Goal: Task Accomplishment & Management: Manage account settings

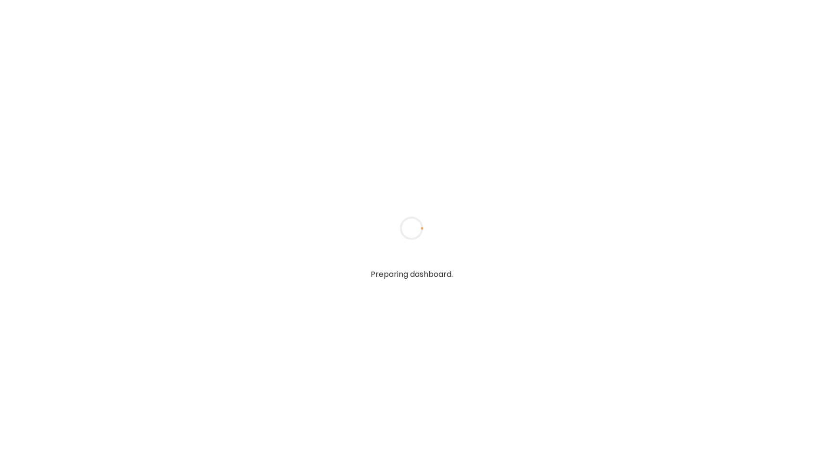
type input "**********"
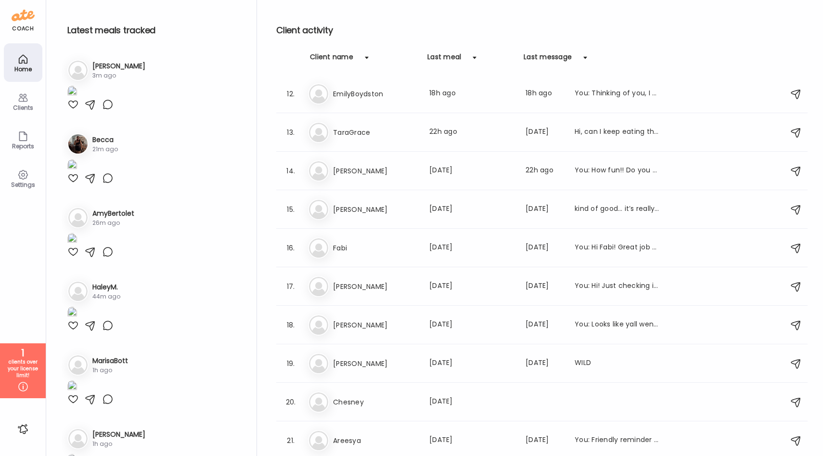
scroll to position [463, 0]
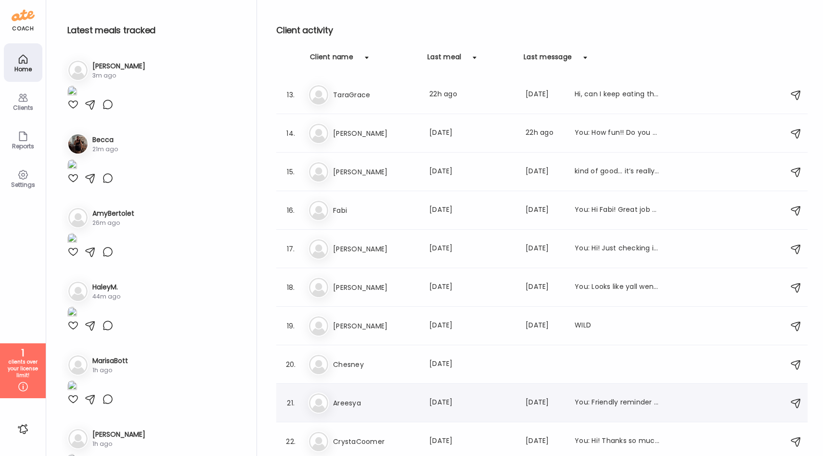
click at [291, 403] on div "21." at bounding box center [291, 403] width 12 height 12
click at [304, 405] on div "21. Ar Areesya Last meal: [DATE] Last message: [DATE] You: Friendly reminder to…" at bounding box center [542, 403] width 532 height 39
click at [24, 385] on icon at bounding box center [23, 387] width 12 height 12
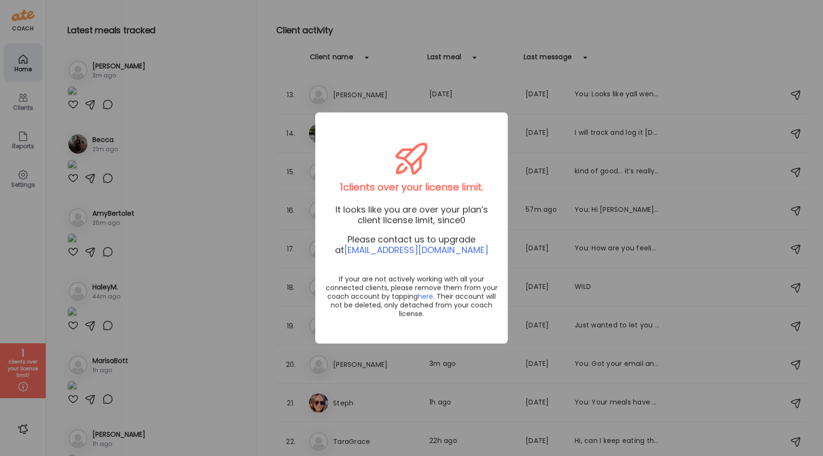
click at [18, 252] on div "Ate Coach Dashboard Wahoo! It’s official Take a moment to set up your Coach Pro…" at bounding box center [411, 228] width 823 height 456
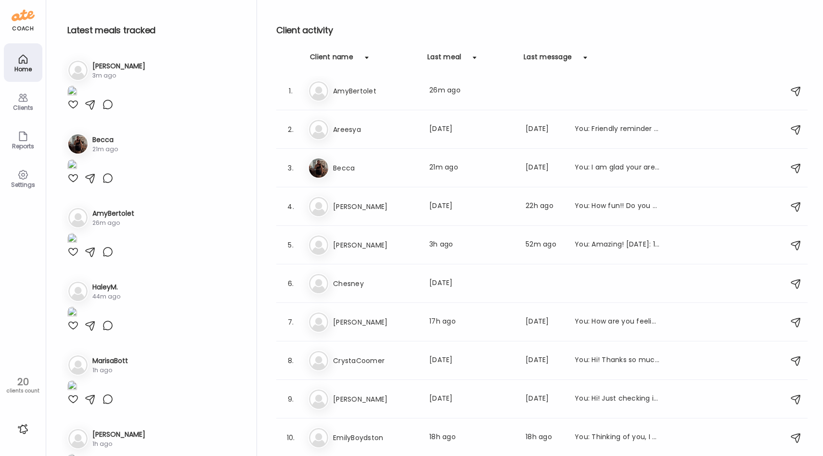
scroll to position [0, 0]
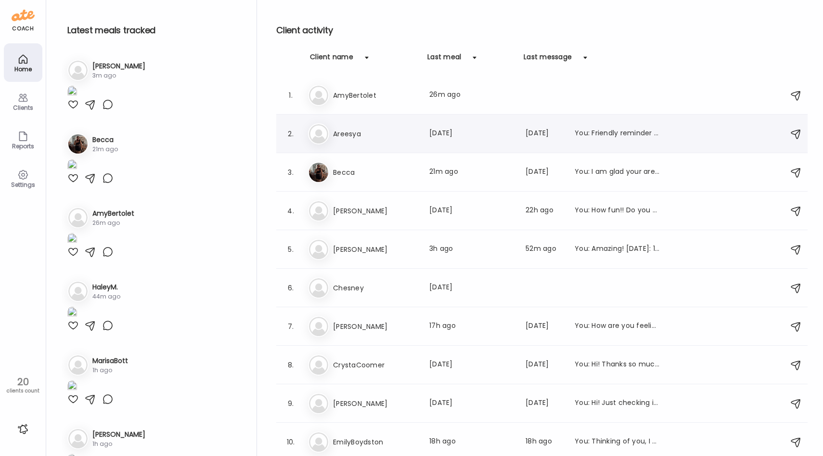
click at [385, 131] on h3 "Areesya" at bounding box center [375, 134] width 85 height 12
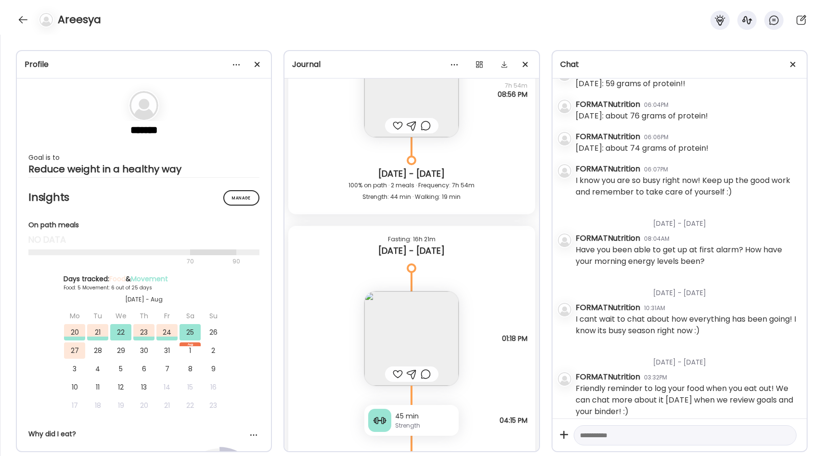
scroll to position [4467, 0]
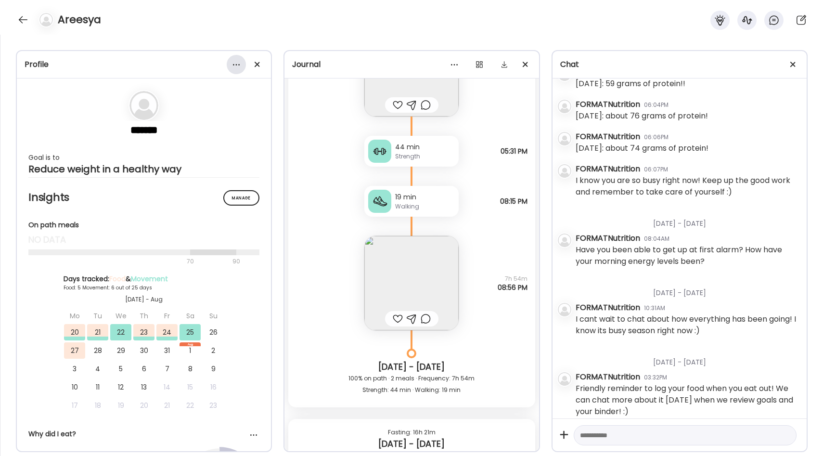
click at [232, 65] on div at bounding box center [236, 64] width 19 height 19
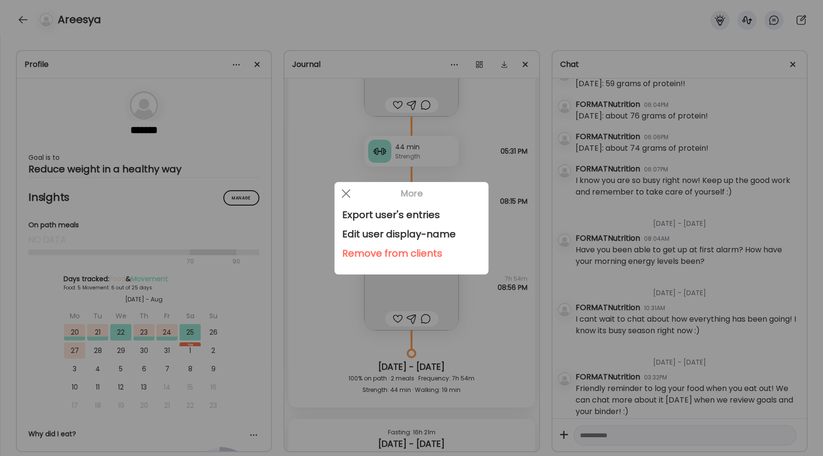
click at [389, 250] on div "Remove from clients" at bounding box center [411, 253] width 139 height 19
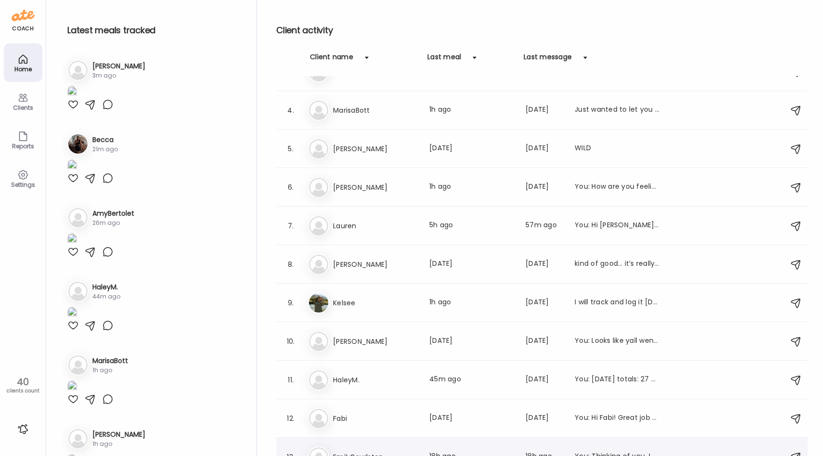
scroll to position [100, 0]
click at [392, 147] on h3 "[PERSON_NAME]" at bounding box center [375, 150] width 85 height 12
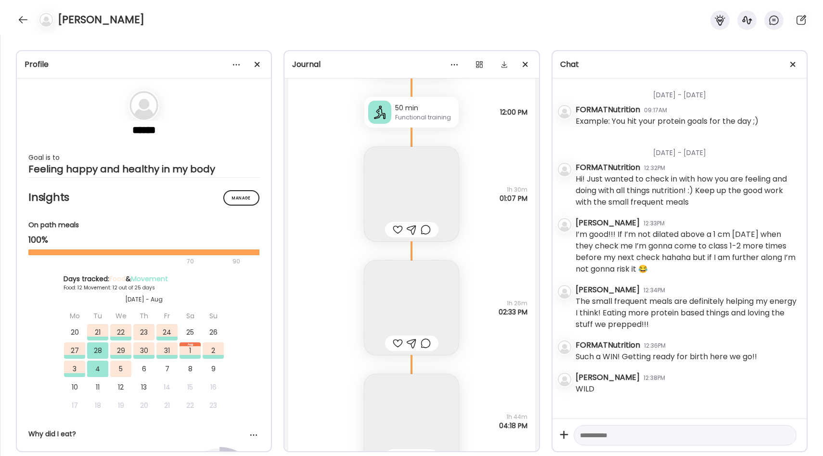
scroll to position [17212, 0]
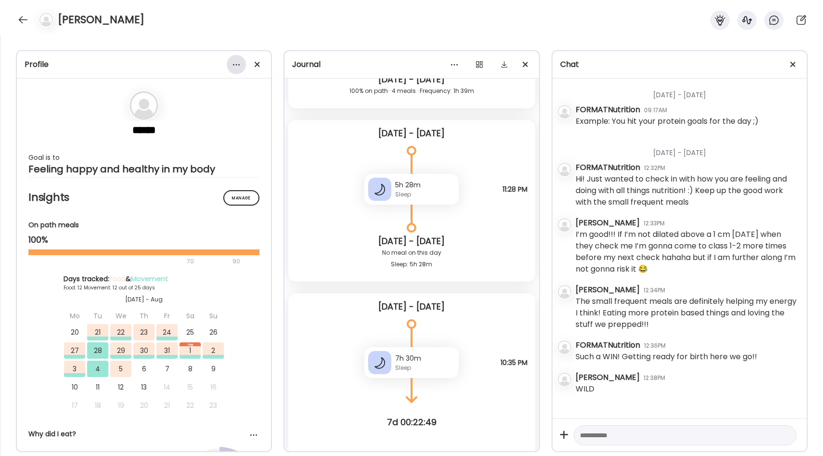
click at [235, 60] on div at bounding box center [236, 64] width 19 height 19
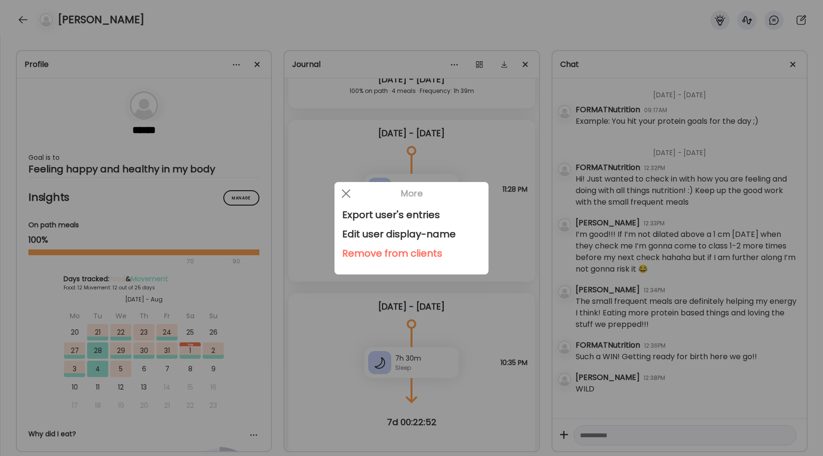
click at [422, 252] on div "Remove from clients" at bounding box center [411, 253] width 139 height 19
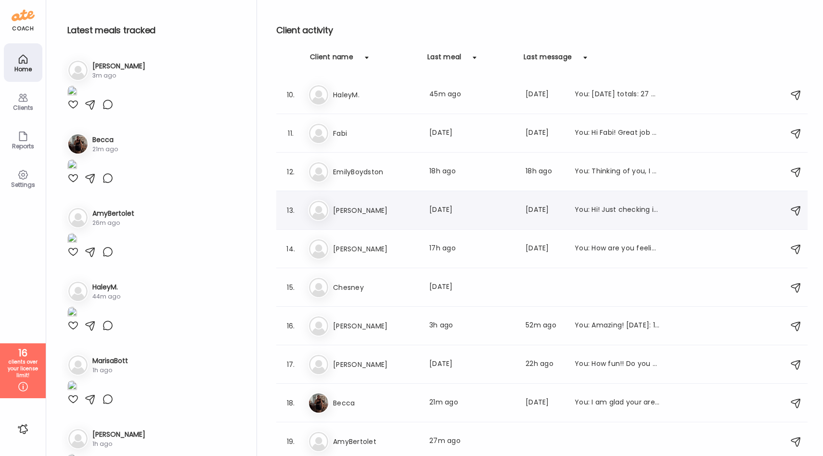
scroll to position [0, 0]
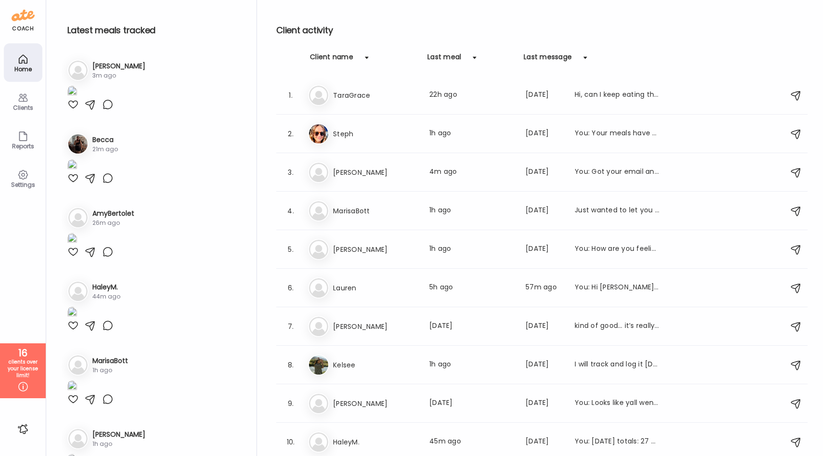
click at [26, 112] on div "Clients" at bounding box center [23, 101] width 39 height 39
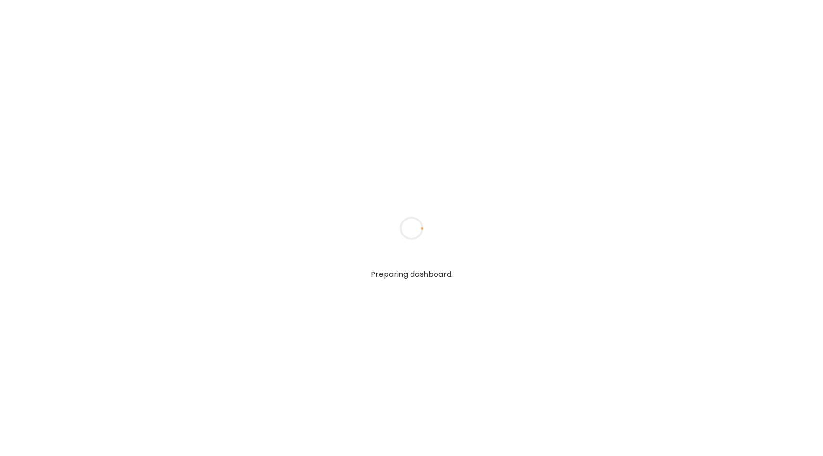
type input "**********"
